Goal: Task Accomplishment & Management: Manage account settings

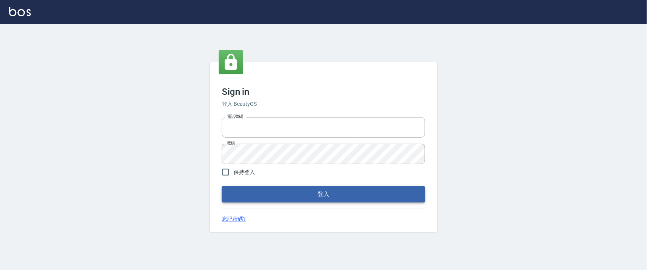
type input "0927987640"
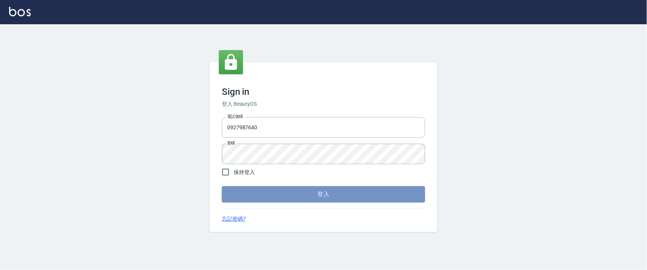
drag, startPoint x: 323, startPoint y: 193, endPoint x: 323, endPoint y: 169, distance: 23.9
click at [323, 193] on button "登入" at bounding box center [323, 194] width 203 height 16
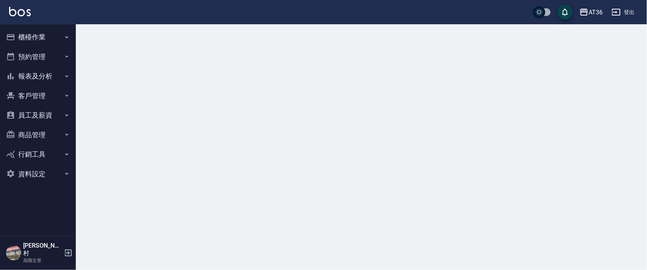
click at [31, 36] on button "櫃檯作業" at bounding box center [38, 37] width 70 height 20
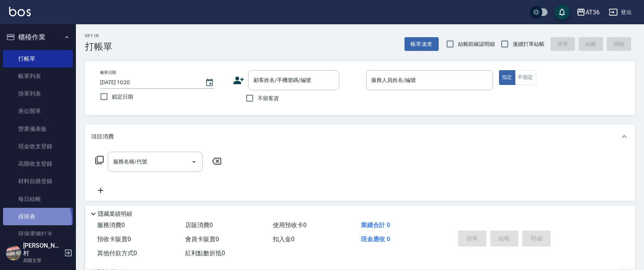
click at [34, 220] on link "排班表" at bounding box center [38, 216] width 70 height 17
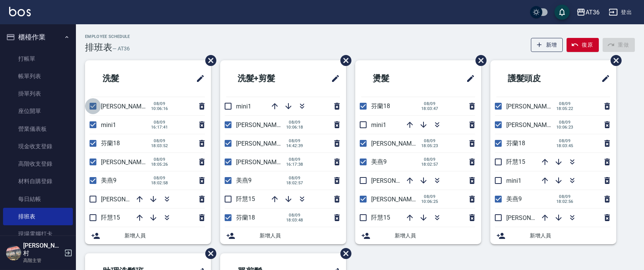
click at [93, 108] on input "checkbox" at bounding box center [93, 106] width 16 height 16
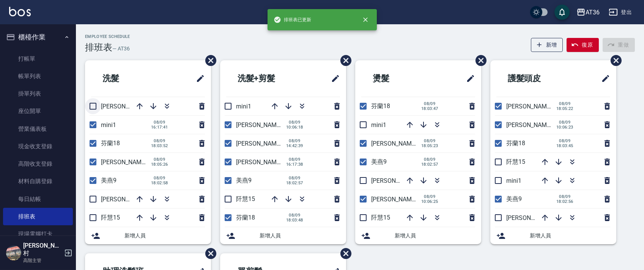
click at [92, 107] on input "checkbox" at bounding box center [93, 106] width 16 height 16
checkbox input "true"
click at [93, 142] on input "checkbox" at bounding box center [93, 143] width 16 height 16
checkbox input "false"
click at [95, 161] on input "checkbox" at bounding box center [93, 162] width 16 height 16
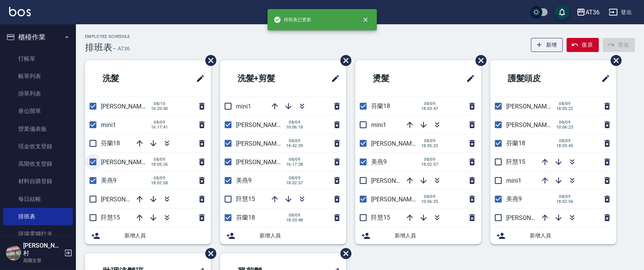
checkbox input "false"
click at [96, 182] on input "checkbox" at bounding box center [93, 181] width 16 height 16
checkbox input "false"
click at [226, 219] on input "checkbox" at bounding box center [228, 218] width 16 height 16
checkbox input "false"
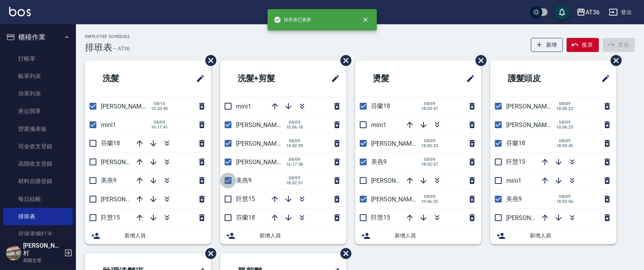
click at [226, 178] on input "checkbox" at bounding box center [228, 181] width 16 height 16
checkbox input "false"
click at [226, 161] on input "checkbox" at bounding box center [228, 162] width 16 height 16
checkbox input "false"
click at [226, 143] on input "checkbox" at bounding box center [228, 143] width 16 height 16
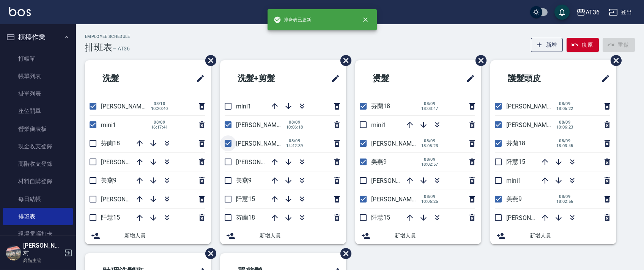
checkbox input "false"
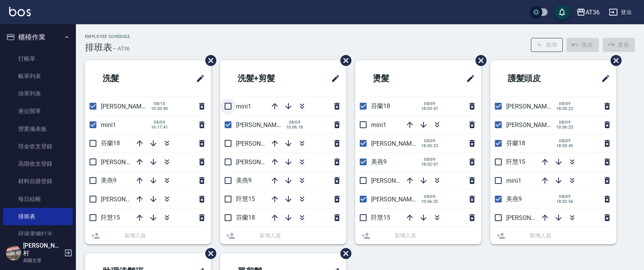
click at [227, 104] on input "checkbox" at bounding box center [228, 106] width 16 height 16
checkbox input "true"
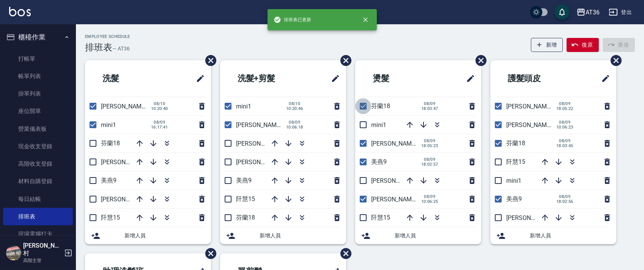
click at [365, 105] on input "checkbox" at bounding box center [363, 106] width 16 height 16
checkbox input "false"
click at [366, 124] on input "checkbox" at bounding box center [363, 125] width 16 height 16
checkbox input "true"
click at [363, 141] on input "checkbox" at bounding box center [363, 143] width 16 height 16
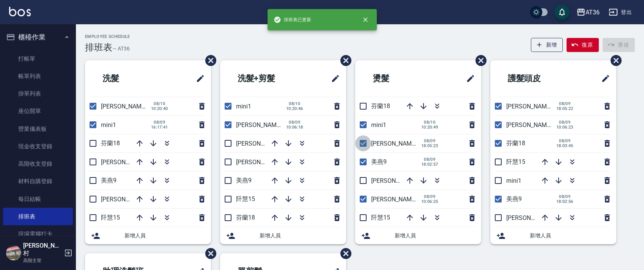
checkbox input "false"
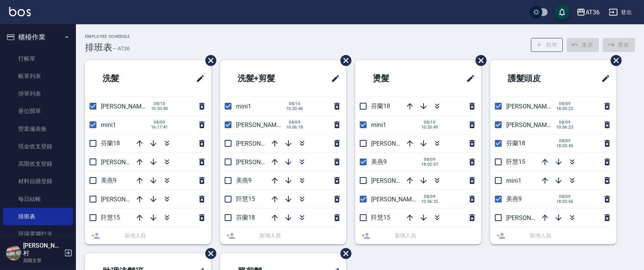
click at [361, 161] on input "checkbox" at bounding box center [363, 162] width 16 height 16
checkbox input "false"
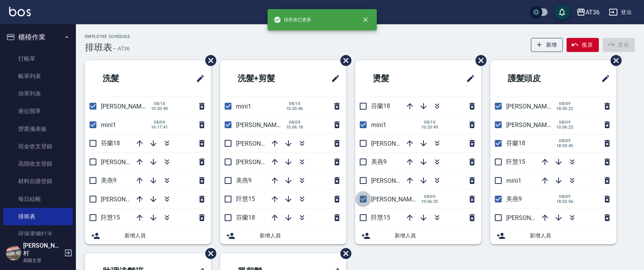
click at [362, 202] on input "checkbox" at bounding box center [363, 199] width 16 height 16
click at [363, 200] on input "checkbox" at bounding box center [363, 199] width 16 height 16
checkbox input "true"
click at [502, 200] on input "checkbox" at bounding box center [498, 199] width 16 height 16
checkbox input "false"
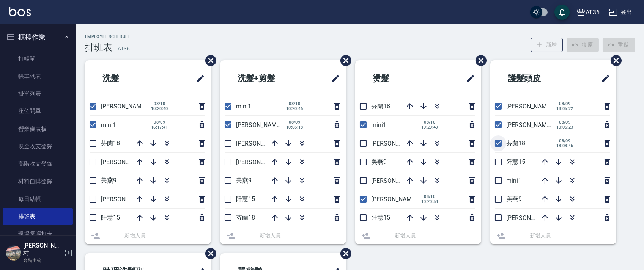
click at [499, 137] on input "checkbox" at bounding box center [498, 143] width 16 height 16
checkbox input "false"
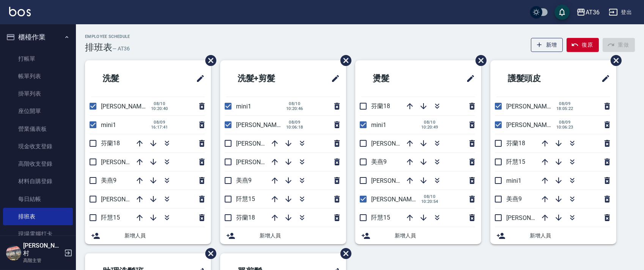
click at [499, 105] on input "checkbox" at bounding box center [498, 106] width 16 height 16
checkbox input "false"
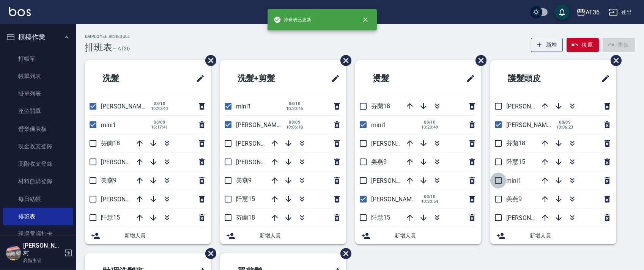
click at [497, 181] on input "checkbox" at bounding box center [498, 181] width 16 height 16
checkbox input "true"
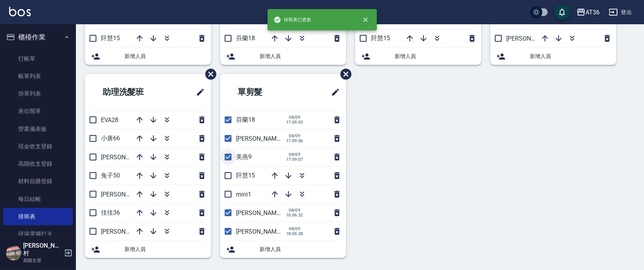
click at [228, 158] on input "checkbox" at bounding box center [228, 157] width 16 height 16
checkbox input "false"
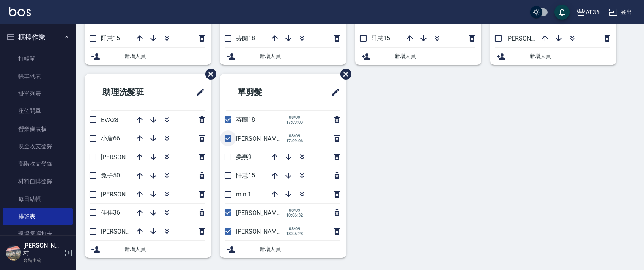
click at [228, 141] on input "checkbox" at bounding box center [228, 139] width 16 height 16
checkbox input "false"
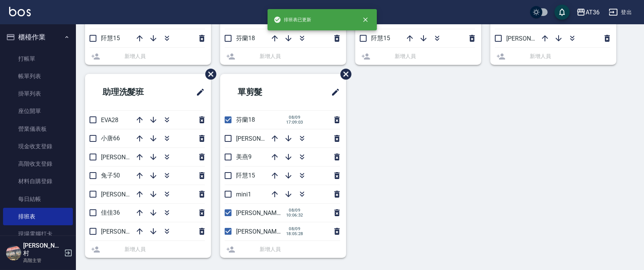
click at [228, 121] on input "checkbox" at bounding box center [228, 120] width 16 height 16
checkbox input "false"
click at [227, 192] on input "checkbox" at bounding box center [228, 194] width 16 height 16
checkbox input "true"
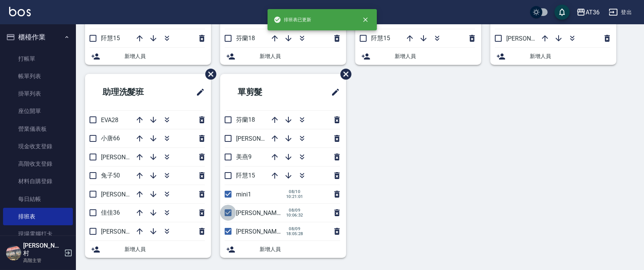
click at [228, 212] on input "checkbox" at bounding box center [228, 213] width 16 height 16
checkbox input "false"
click at [230, 233] on input "checkbox" at bounding box center [228, 231] width 16 height 16
checkbox input "false"
click at [228, 216] on input "checkbox" at bounding box center [228, 213] width 16 height 16
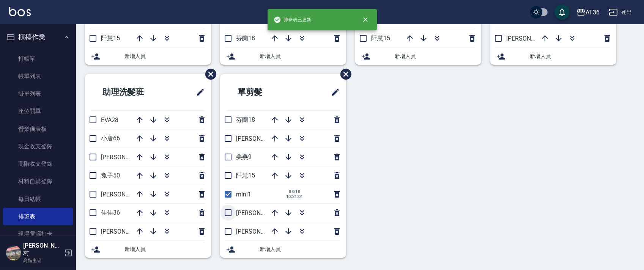
checkbox input "true"
